Goal: Navigation & Orientation: Find specific page/section

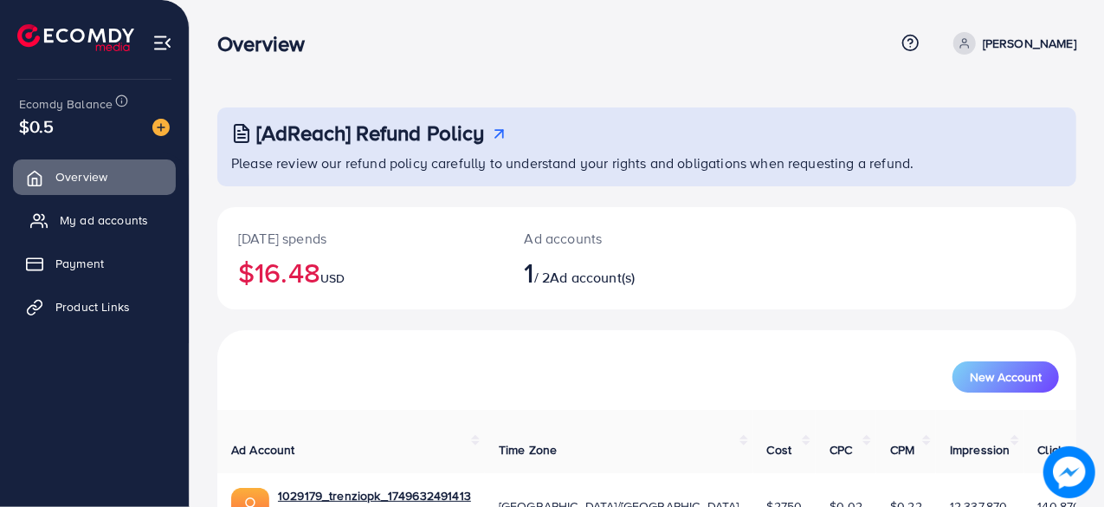
click at [116, 217] on span "My ad accounts" at bounding box center [104, 219] width 88 height 17
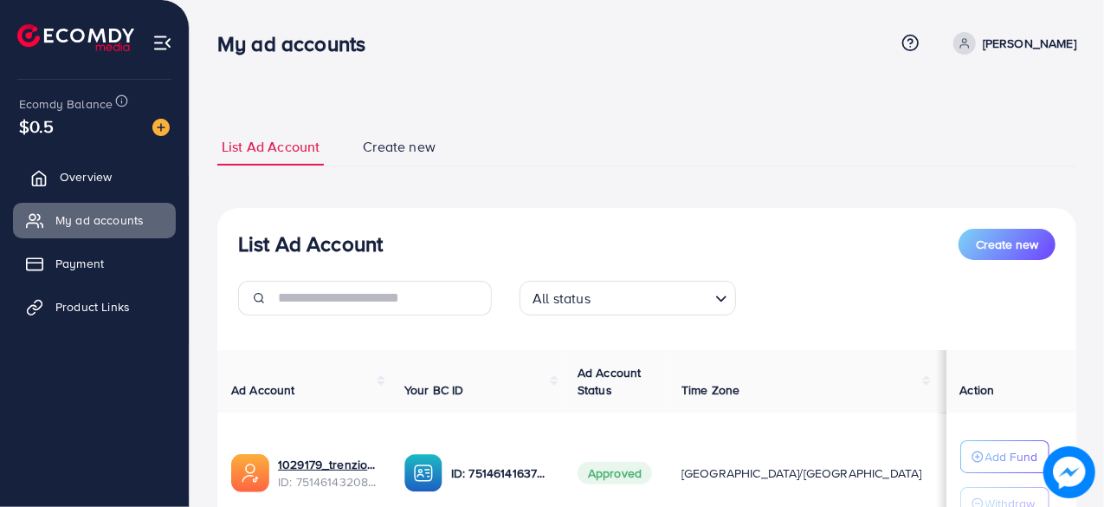
click at [103, 170] on span "Overview" at bounding box center [86, 176] width 52 height 17
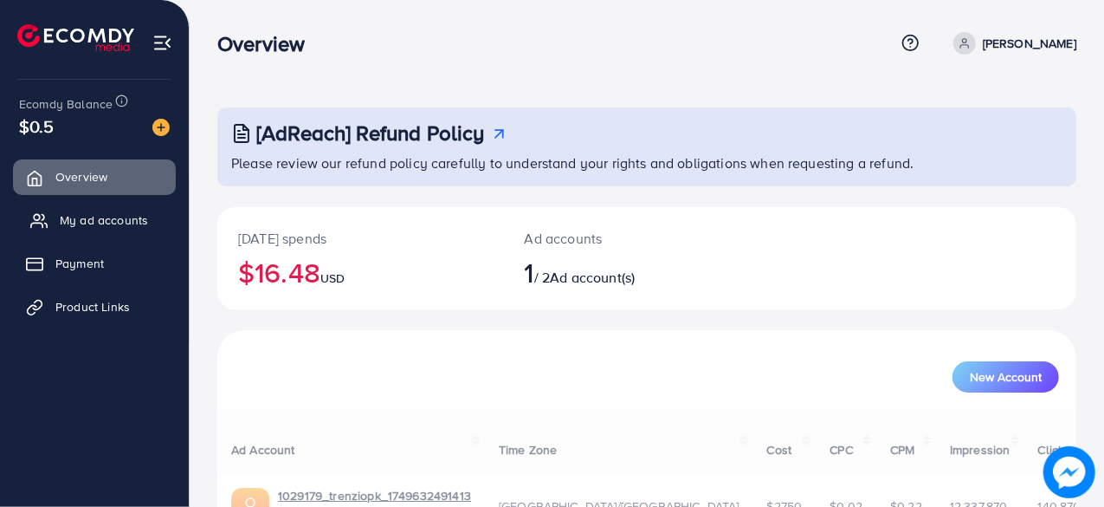
click at [100, 209] on link "My ad accounts" at bounding box center [94, 220] width 163 height 35
